Goal: Find contact information: Find contact information

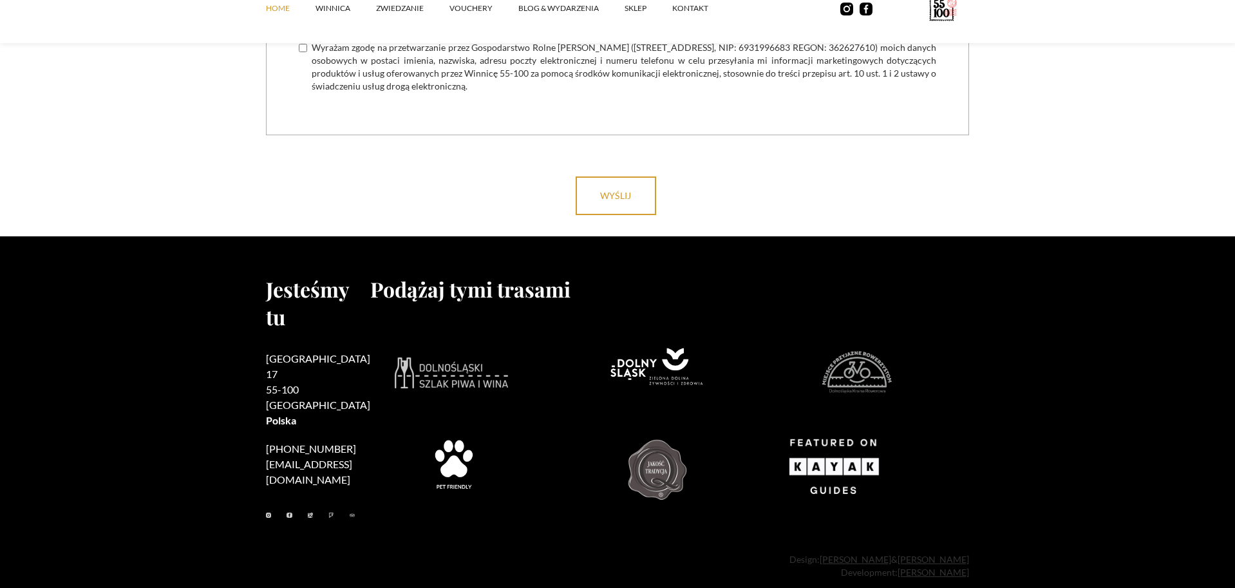
scroll to position [5169, 0]
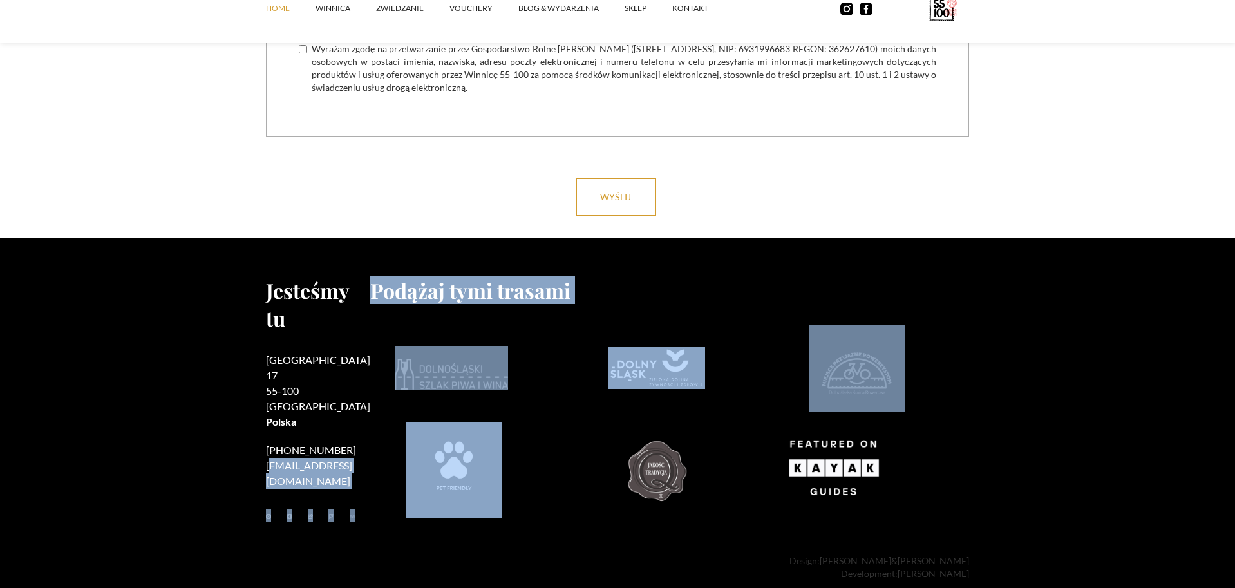
drag, startPoint x: 357, startPoint y: 430, endPoint x: 272, endPoint y: 431, distance: 85.0
click at [272, 431] on div "Jesteśmy tu [STREET_ADDRESS] [PHONE_NUMBER] [EMAIL_ADDRESS][DOMAIN_NAME] [GEOGR…" at bounding box center [617, 402] width 703 height 252
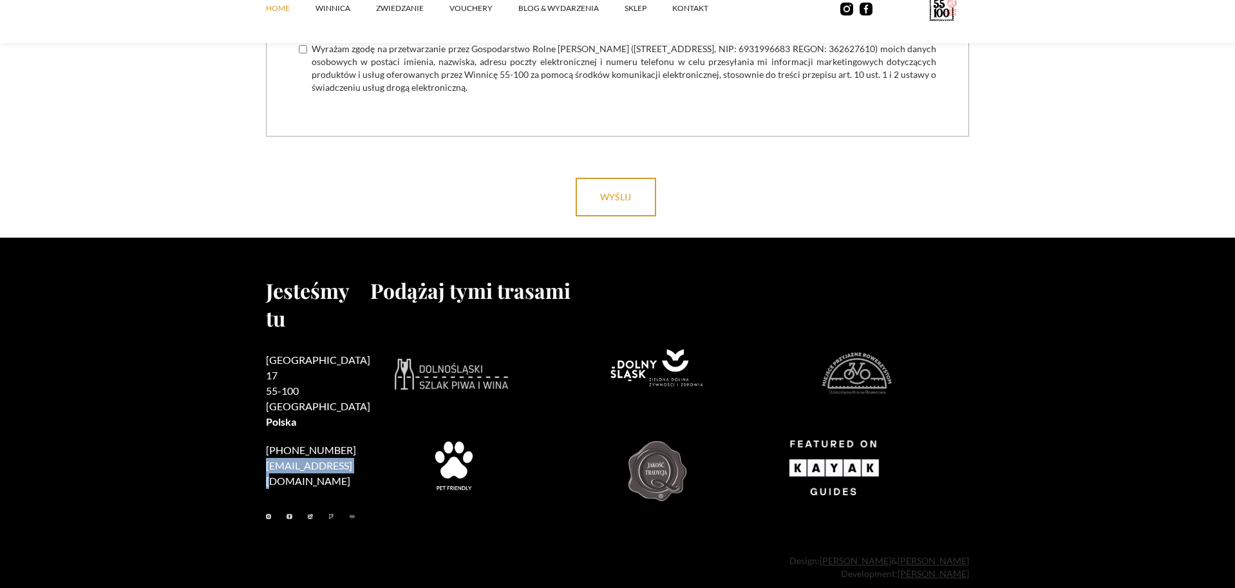
drag, startPoint x: 265, startPoint y: 426, endPoint x: 348, endPoint y: 429, distance: 83.8
click at [348, 429] on footer "Jesteśmy tu [STREET_ADDRESS] [PHONE_NUMBER] [EMAIL_ADDRESS][DOMAIN_NAME] Podąża…" at bounding box center [617, 422] width 1235 height 368
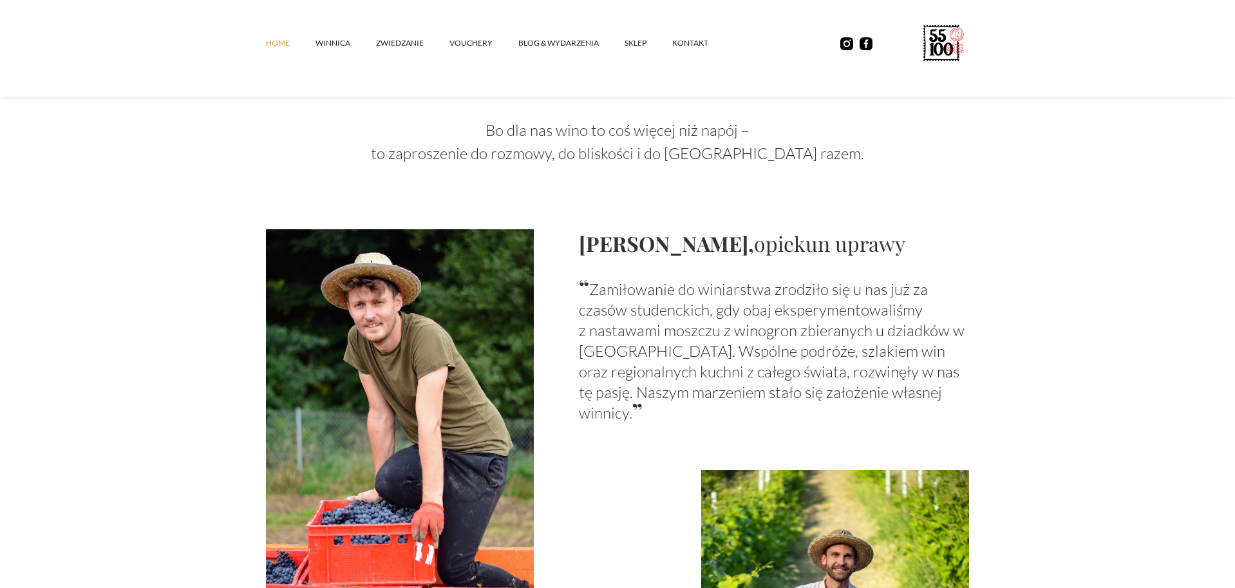
scroll to position [805, 0]
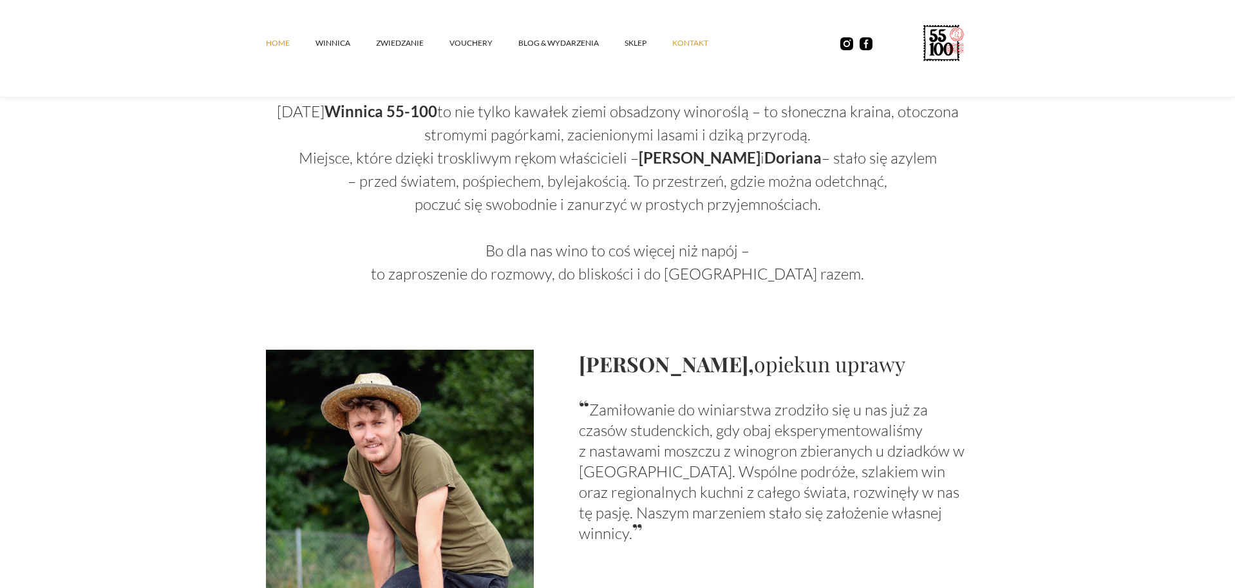
click at [692, 49] on link "kontakt" at bounding box center [703, 43] width 62 height 39
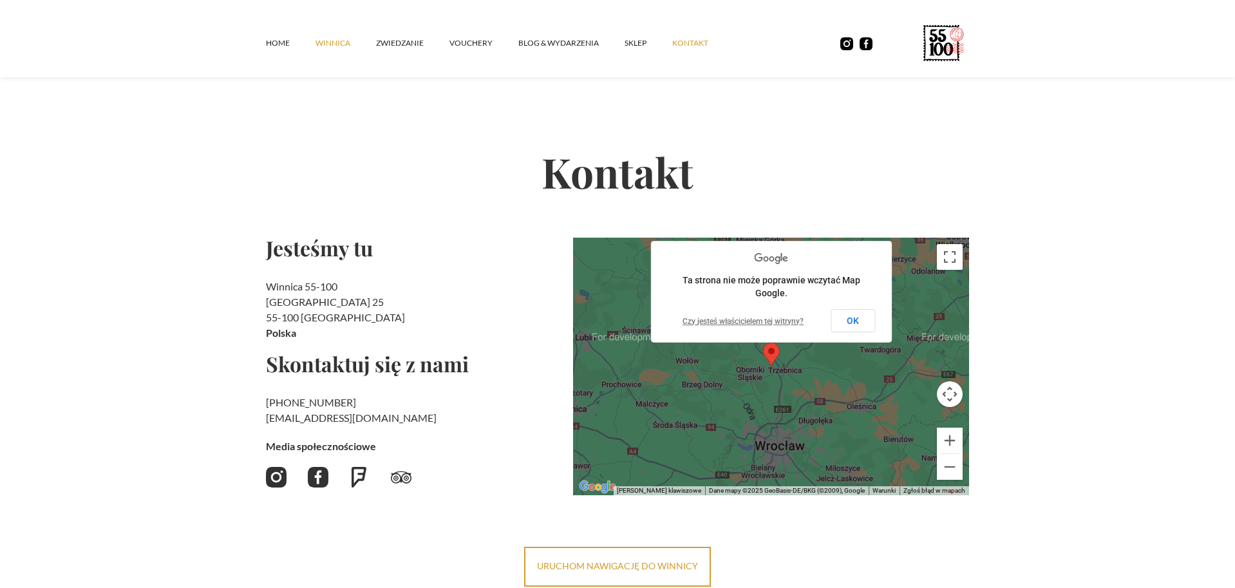
click at [337, 46] on link "winnica" at bounding box center [346, 43] width 61 height 39
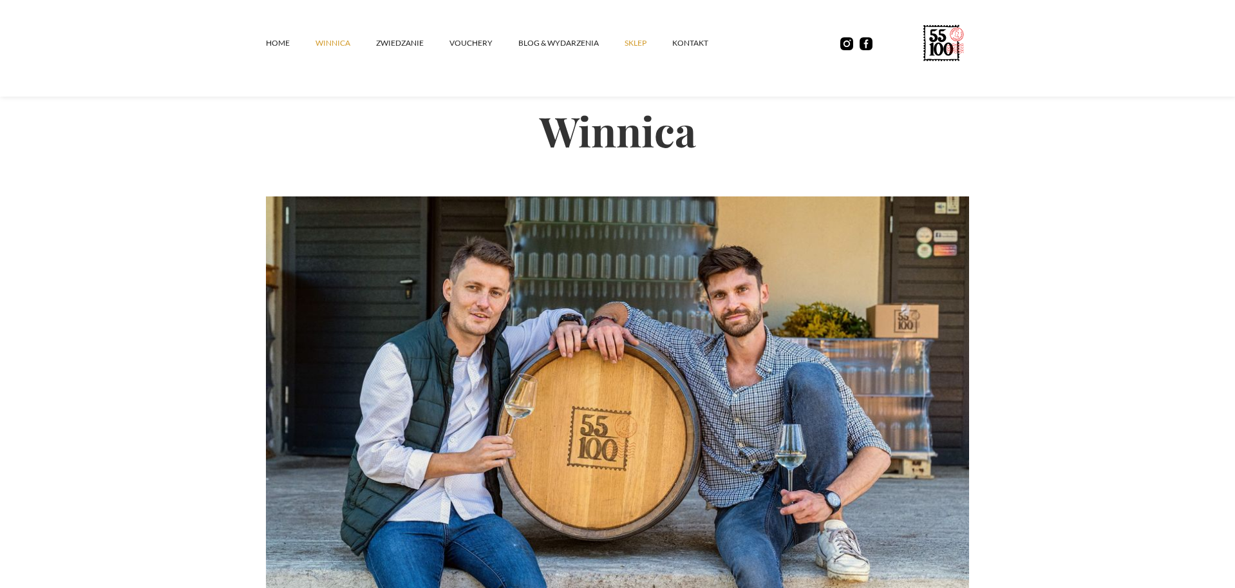
click at [634, 43] on link "SKLEP" at bounding box center [649, 43] width 48 height 39
